Goal: Transaction & Acquisition: Purchase product/service

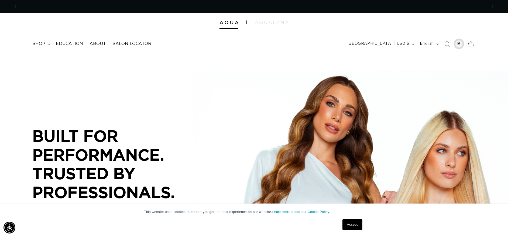
click at [461, 44] on div at bounding box center [459, 44] width 8 height 8
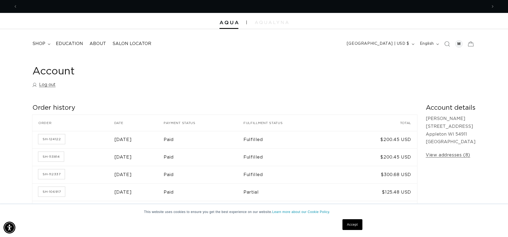
scroll to position [0, 470]
click at [38, 45] on span "shop" at bounding box center [38, 44] width 13 height 6
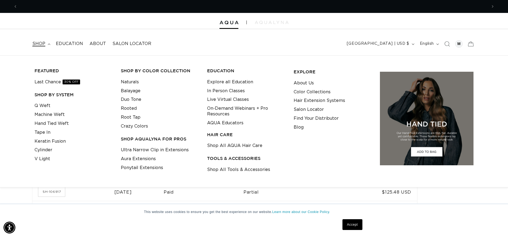
scroll to position [0, 939]
click at [47, 134] on link "Tape In" at bounding box center [43, 132] width 16 height 9
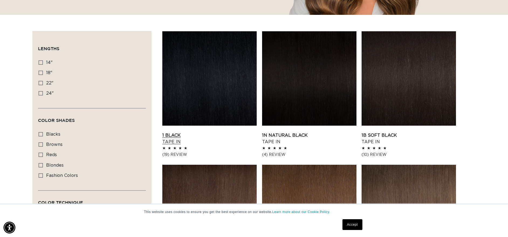
scroll to position [0, 939]
click at [294, 136] on link "1N Natural Black Tape In" at bounding box center [309, 138] width 94 height 13
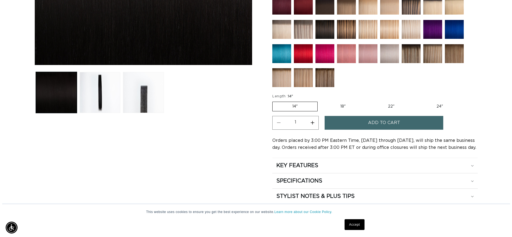
scroll to position [216, 0]
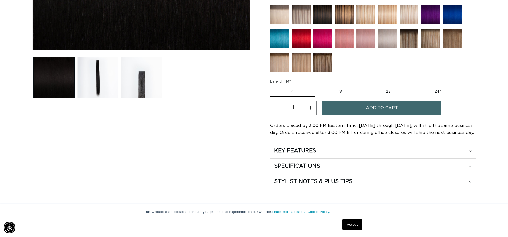
click at [386, 91] on label "22" Variant sold out or unavailable" at bounding box center [389, 91] width 46 height 9
click at [366, 86] on input "22" Variant sold out or unavailable" at bounding box center [366, 86] width 0 height 0
radio input "true"
click at [372, 110] on span "Add to cart" at bounding box center [382, 108] width 32 height 14
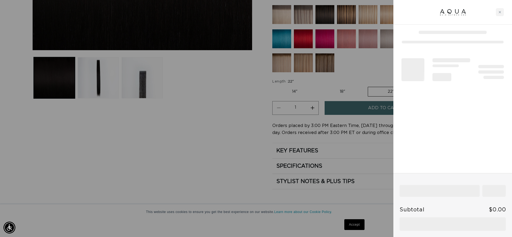
scroll to position [0, 947]
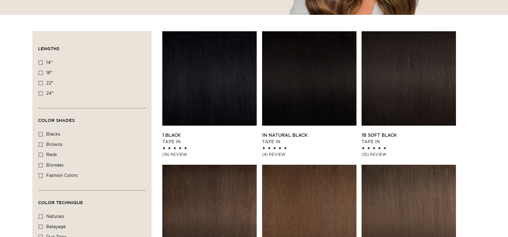
scroll to position [162, 0]
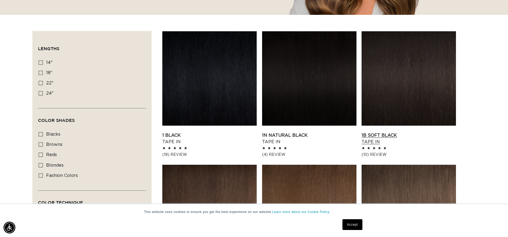
click at [409, 132] on link "1B Soft Black Tape In" at bounding box center [408, 138] width 94 height 13
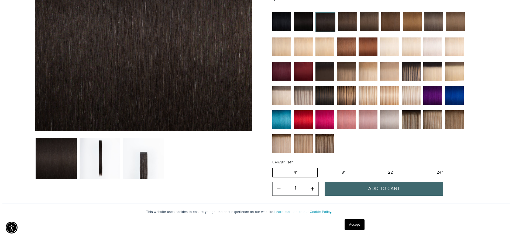
scroll to position [0, 470]
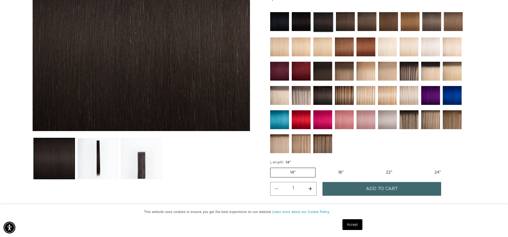
click at [390, 170] on label "22" Variant sold out or unavailable" at bounding box center [389, 172] width 46 height 9
click at [366, 167] on input "22" Variant sold out or unavailable" at bounding box center [366, 167] width 0 height 0
radio input "true"
click at [385, 189] on span "Add to cart" at bounding box center [382, 189] width 32 height 14
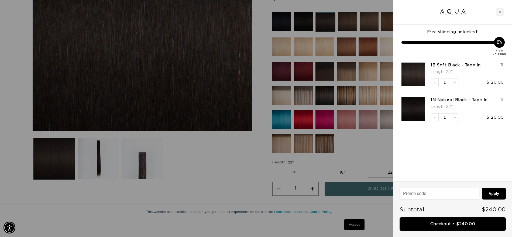
scroll to position [0, 947]
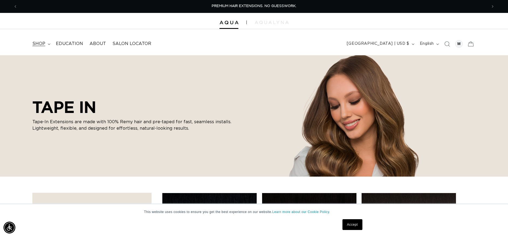
click at [43, 40] on summary "shop" at bounding box center [40, 44] width 23 height 12
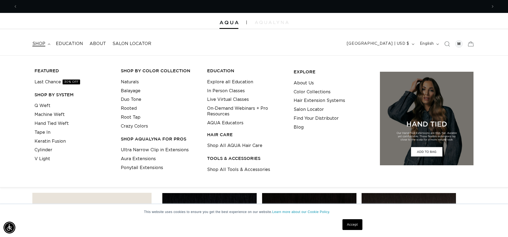
scroll to position [0, 939]
click at [231, 169] on link "Shop All Tools & Accessories" at bounding box center [238, 169] width 63 height 9
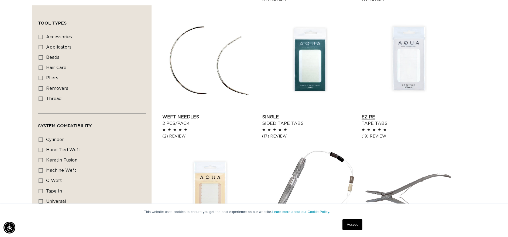
click at [377, 118] on link "EZ Re Tape Tabs" at bounding box center [408, 120] width 94 height 13
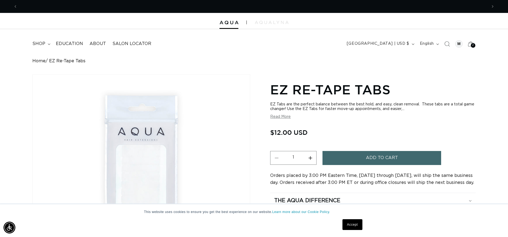
click at [311, 160] on button "Increase quantity for EZ Re-Tape Tabs" at bounding box center [310, 158] width 12 height 14
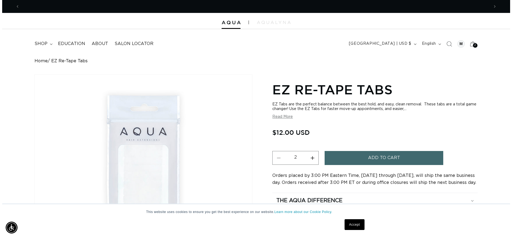
scroll to position [0, 470]
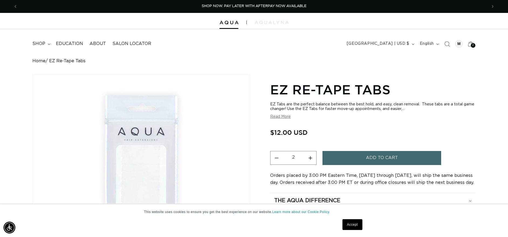
click at [311, 160] on button "Increase quantity for EZ Re-Tape Tabs" at bounding box center [310, 158] width 12 height 14
type input "4"
click at [352, 155] on button "Add to cart" at bounding box center [381, 158] width 119 height 14
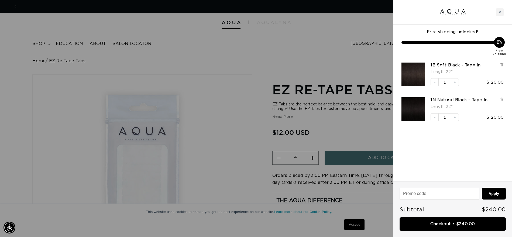
scroll to position [0, 947]
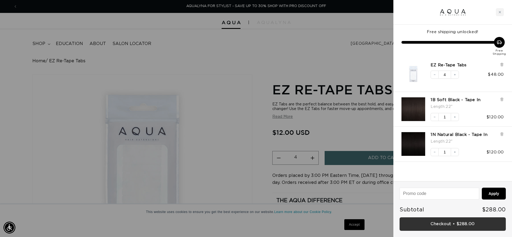
click at [458, 225] on link "Checkout • $288.00" at bounding box center [452, 224] width 106 height 14
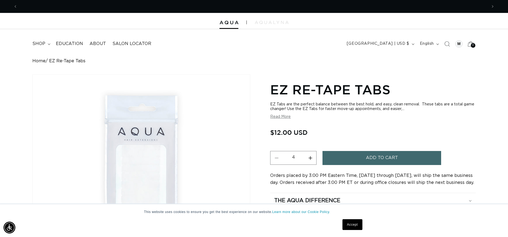
scroll to position [0, 470]
click at [460, 44] on div at bounding box center [459, 44] width 8 height 8
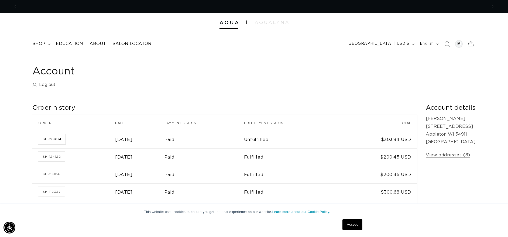
scroll to position [0, 470]
click at [60, 141] on link "SH-129674" at bounding box center [51, 139] width 27 height 10
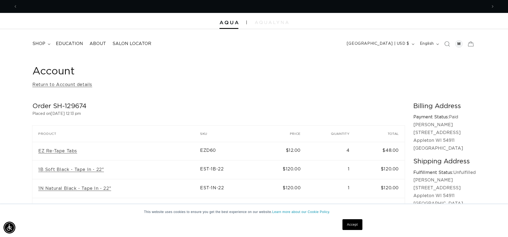
scroll to position [0, 470]
